Goal: Task Accomplishment & Management: Manage account settings

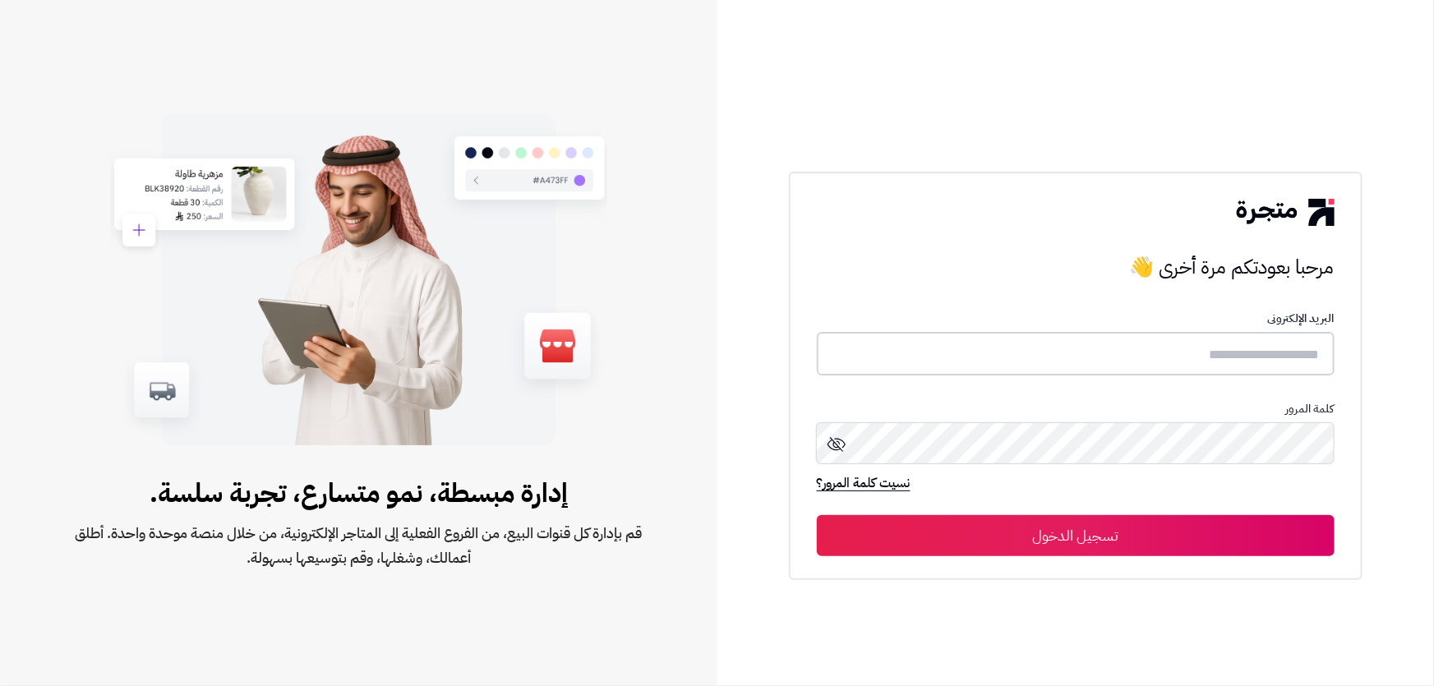
type input "*****"
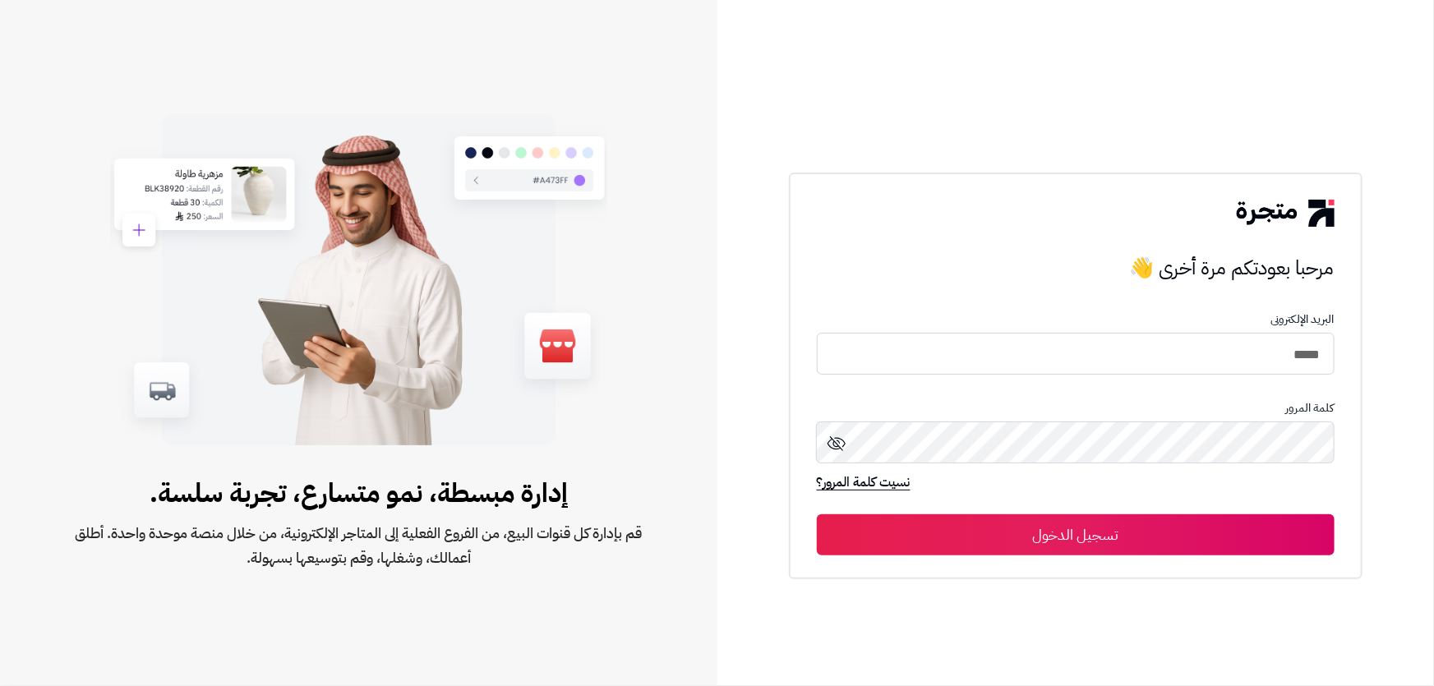
click at [1087, 526] on button "تسجيل الدخول" at bounding box center [1076, 534] width 518 height 41
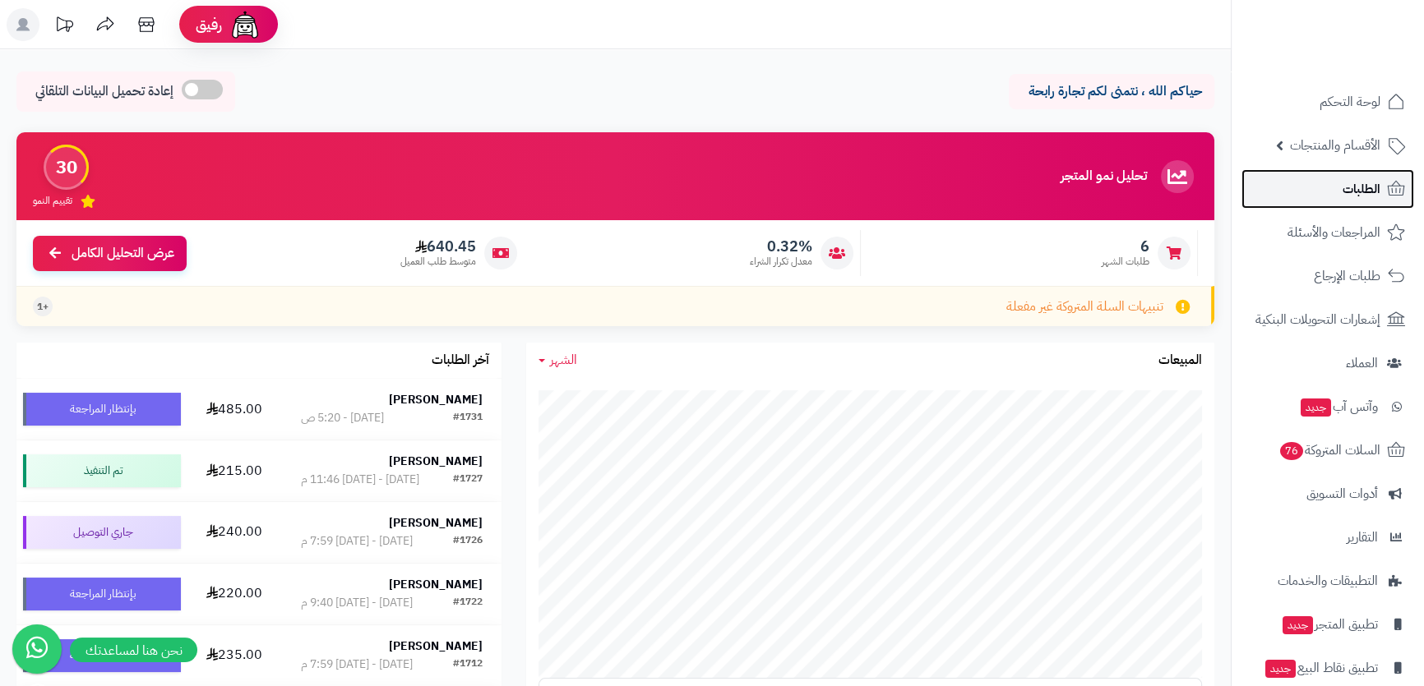
click at [1348, 173] on link "الطلبات" at bounding box center [1327, 188] width 173 height 39
